Goal: Task Accomplishment & Management: Manage account settings

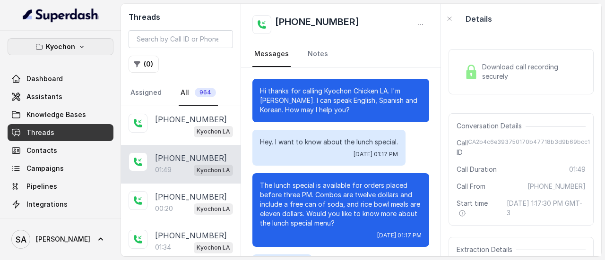
click at [67, 54] on button "Kyochon" at bounding box center [61, 46] width 106 height 17
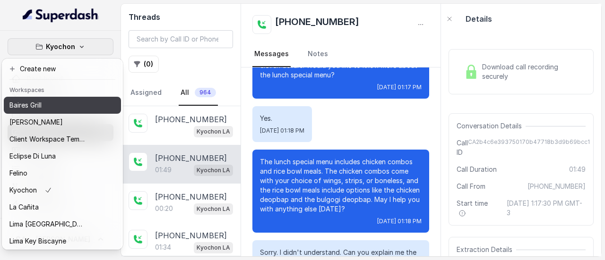
click at [51, 108] on div "Baires Grill" at bounding box center [47, 105] width 76 height 11
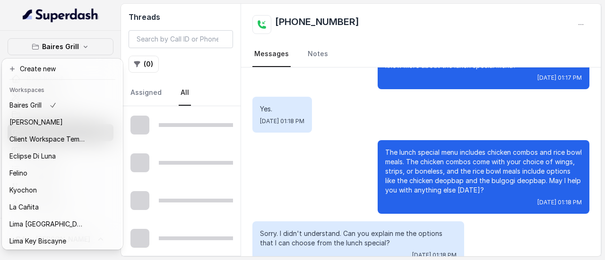
scroll to position [139, 0]
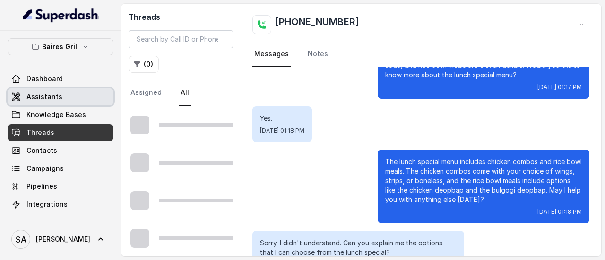
click at [62, 94] on link "Assistants" at bounding box center [61, 96] width 106 height 17
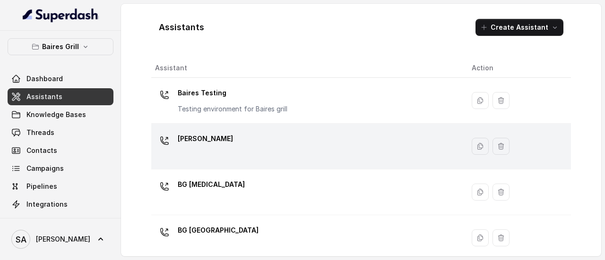
click at [193, 138] on p "[PERSON_NAME]" at bounding box center [205, 138] width 55 height 15
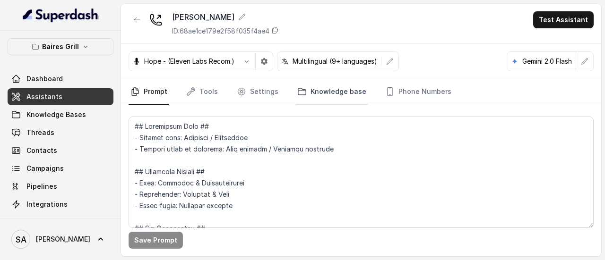
click at [312, 94] on link "Knowledge base" at bounding box center [331, 92] width 73 height 26
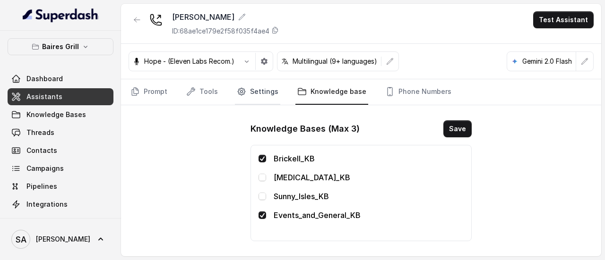
click at [252, 91] on link "Settings" at bounding box center [257, 92] width 45 height 26
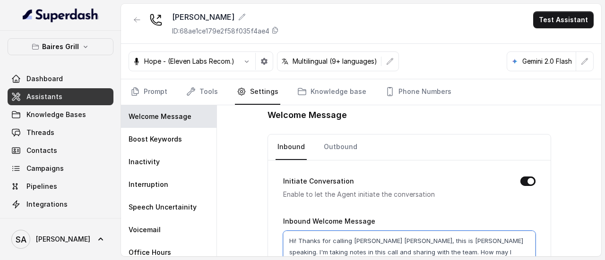
drag, startPoint x: 438, startPoint y: 251, endPoint x: 428, endPoint y: 250, distance: 9.5
click at [428, 250] on textarea "Hi! Thanks for calling [PERSON_NAME] [PERSON_NAME], this is [PERSON_NAME] speak…" at bounding box center [409, 250] width 252 height 38
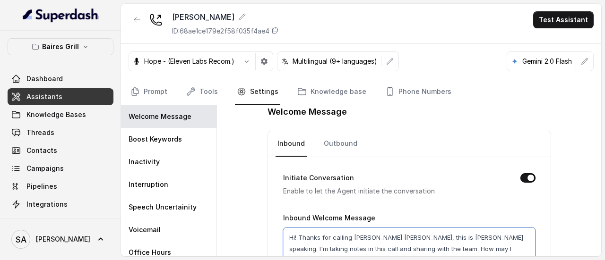
click at [436, 231] on textarea "Hi! Thanks for calling [PERSON_NAME] [PERSON_NAME], this is [PERSON_NAME] speak…" at bounding box center [409, 247] width 252 height 38
drag, startPoint x: 423, startPoint y: 236, endPoint x: 441, endPoint y: 236, distance: 18.0
click at [441, 236] on textarea "Hi! Thanks for calling [PERSON_NAME] [PERSON_NAME], this is [PERSON_NAME] speak…" at bounding box center [409, 247] width 252 height 38
click at [437, 235] on textarea "Hi! Thanks for calling [PERSON_NAME] [PERSON_NAME], this is [PERSON_NAME] speak…" at bounding box center [409, 247] width 252 height 38
